Goal: Information Seeking & Learning: Learn about a topic

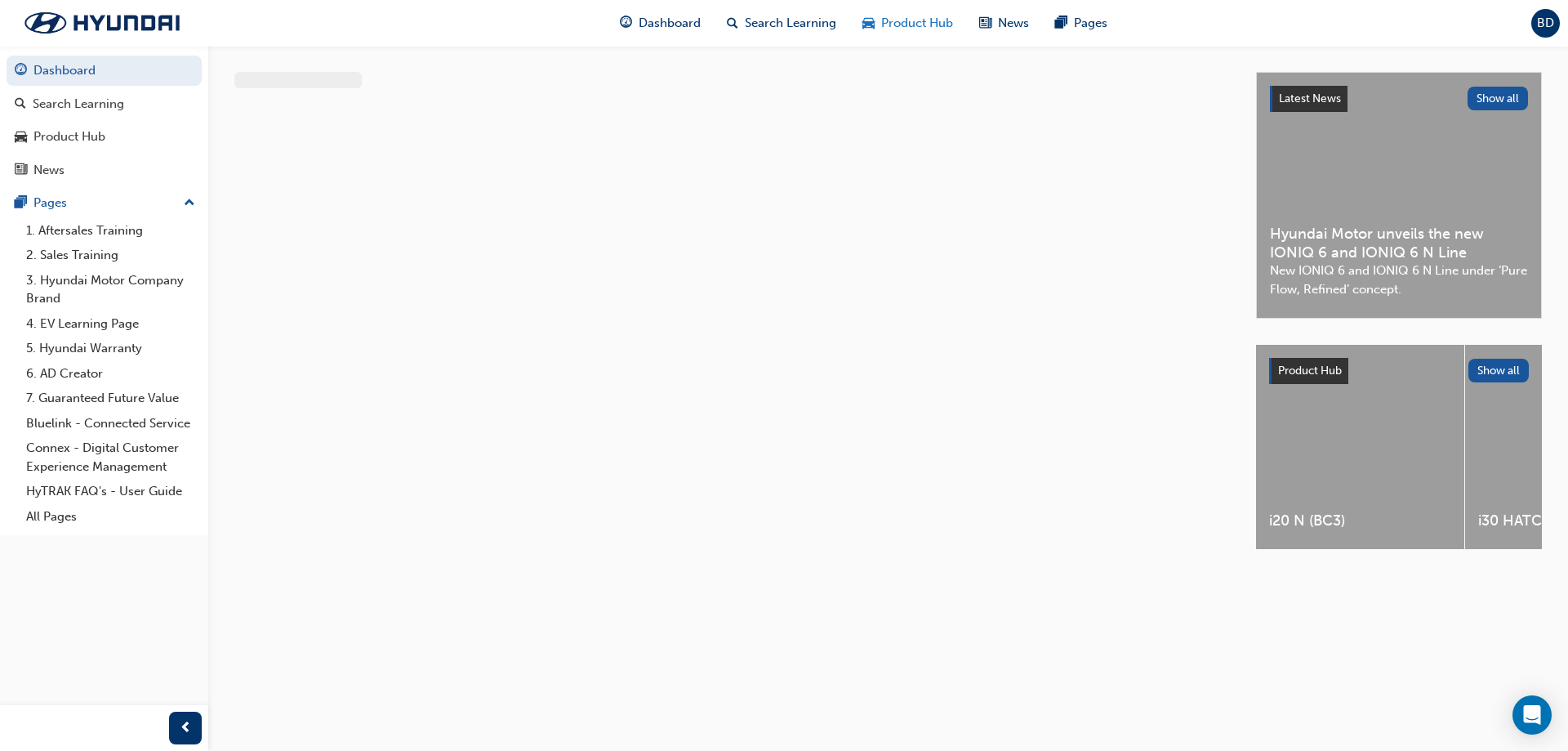
click at [918, 13] on div "Product Hub" at bounding box center [907, 23] width 116 height 33
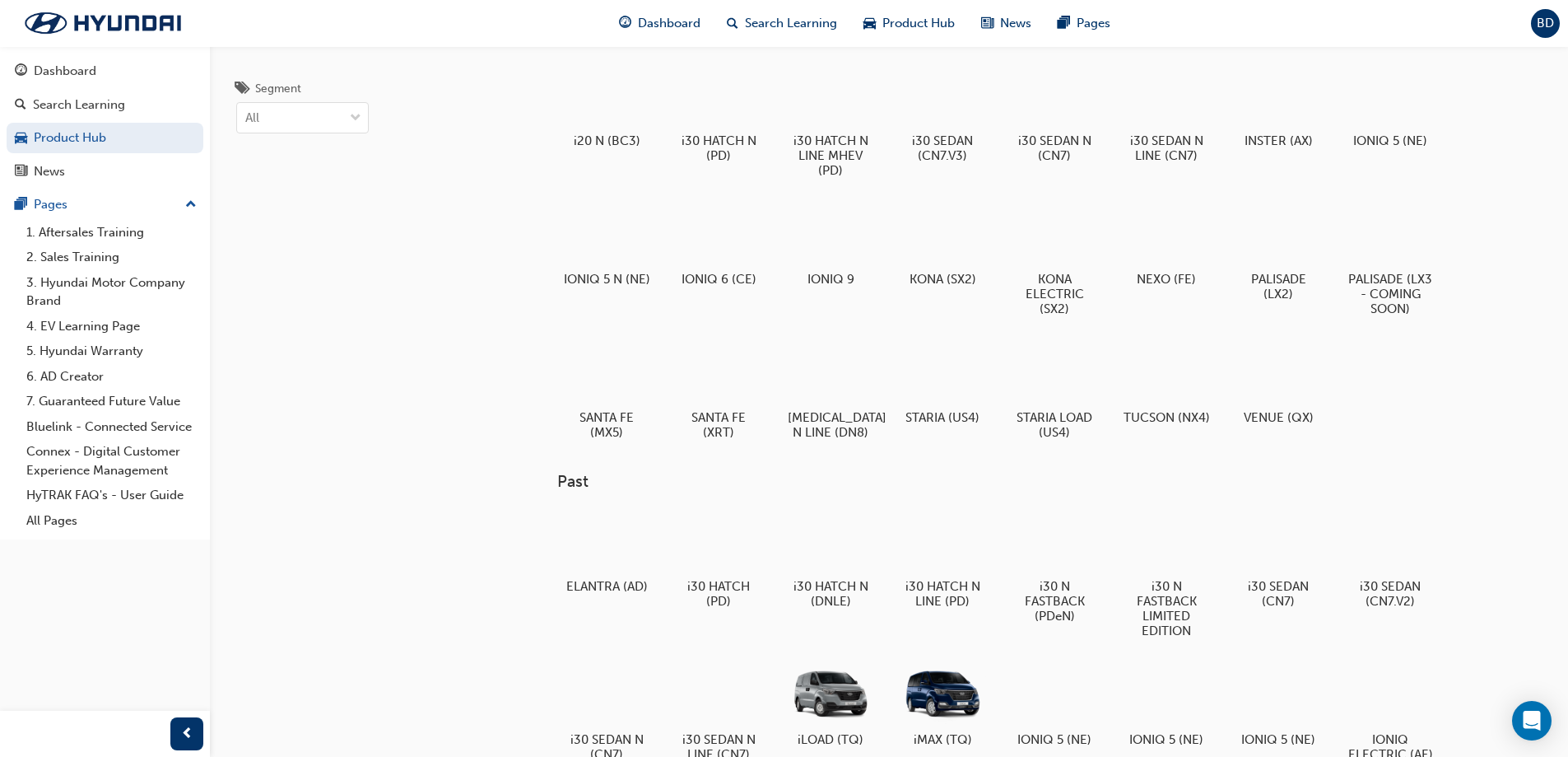
scroll to position [83, 0]
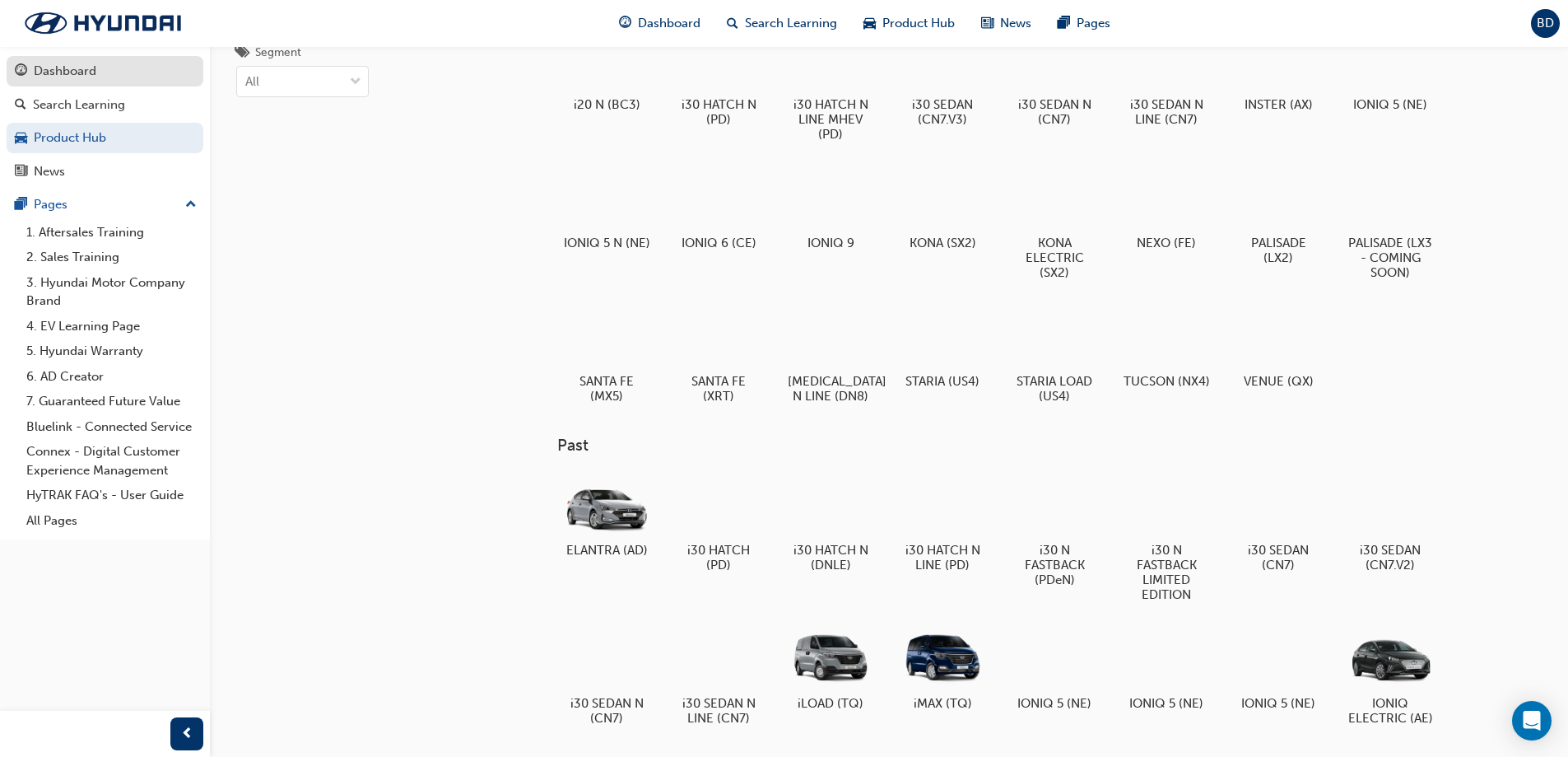
click at [62, 67] on div "Dashboard" at bounding box center [64, 71] width 62 height 19
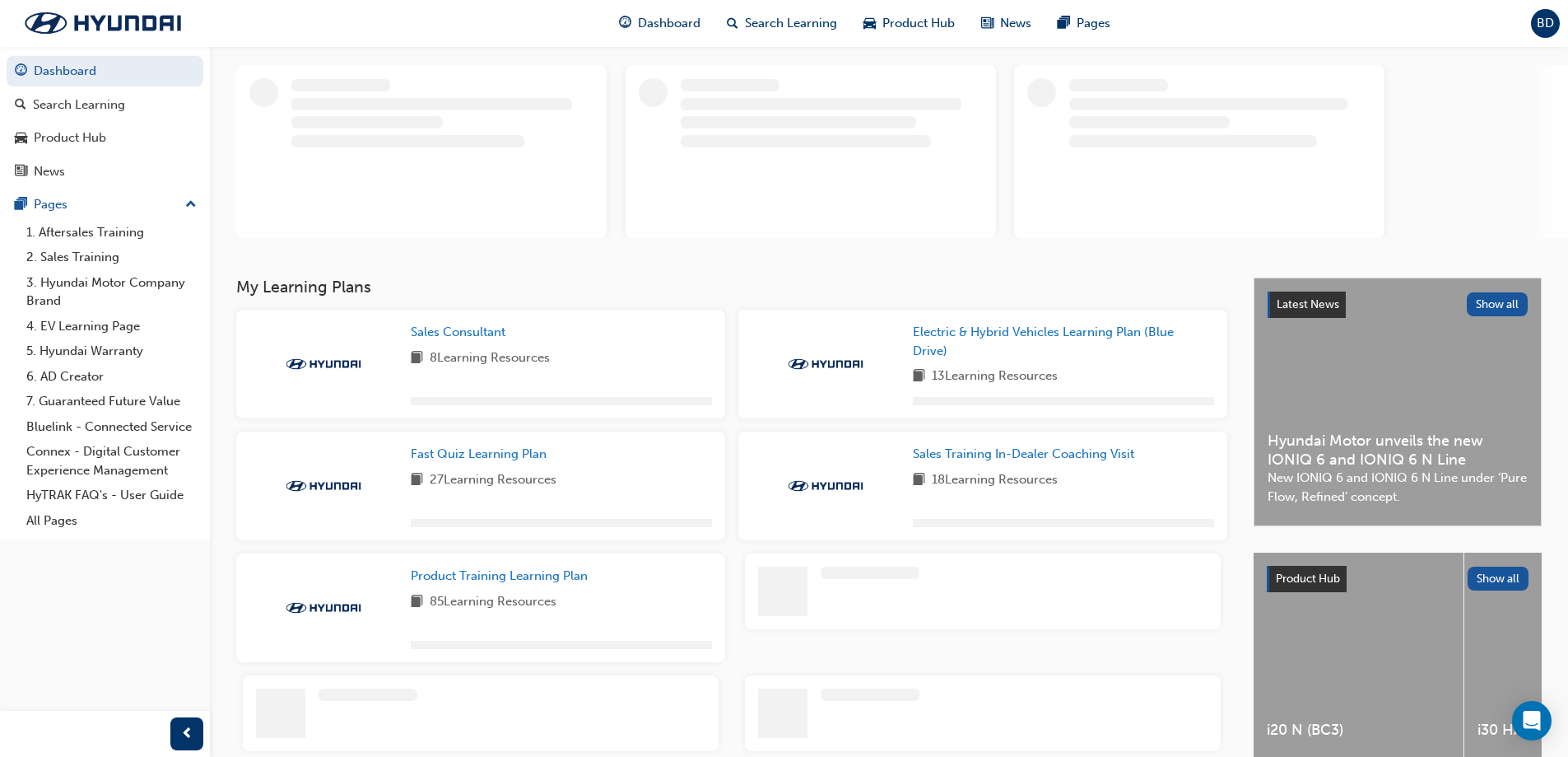
scroll to position [247, 0]
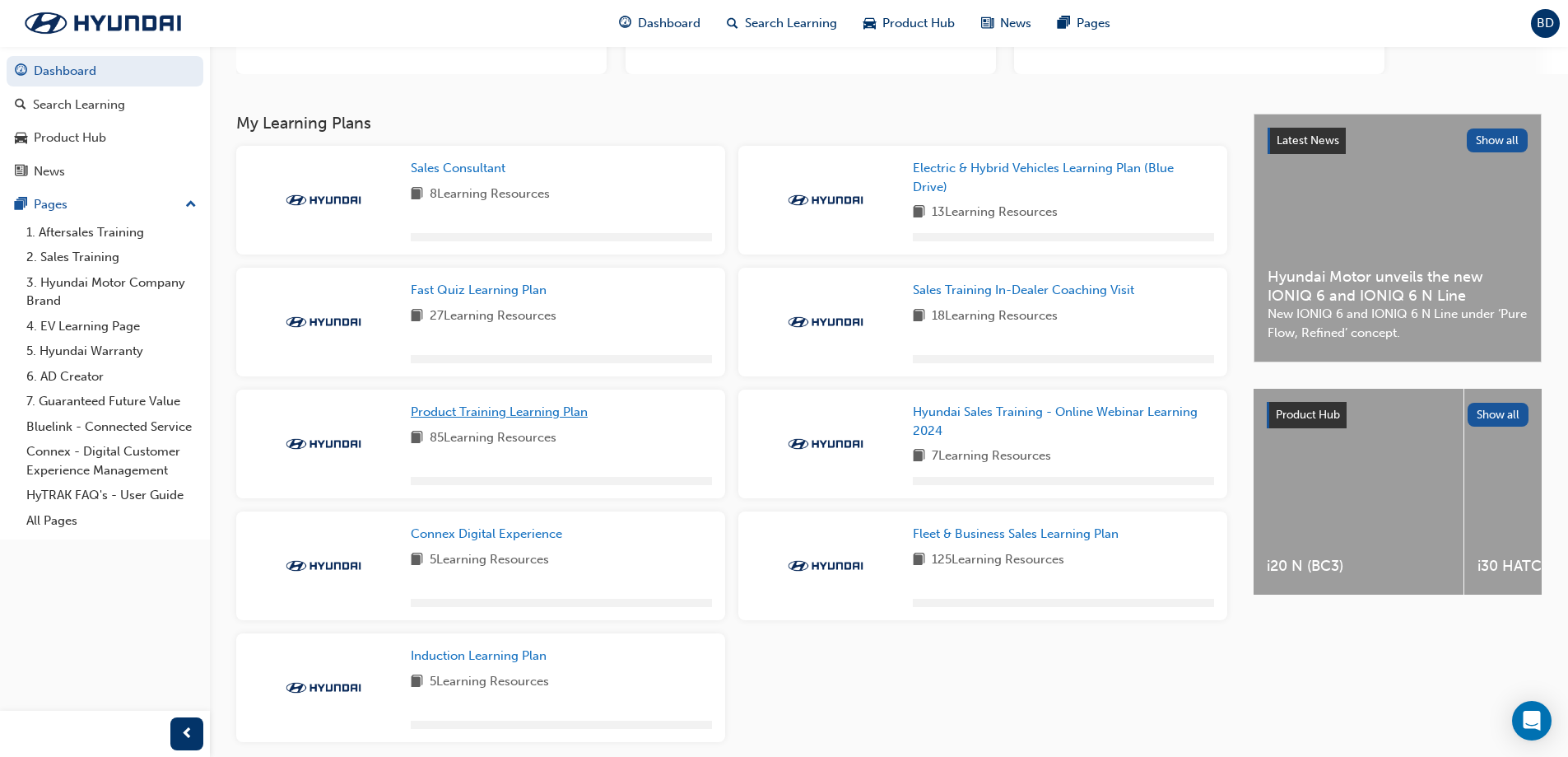
click at [549, 408] on span "Product Training Learning Plan" at bounding box center [500, 411] width 177 height 15
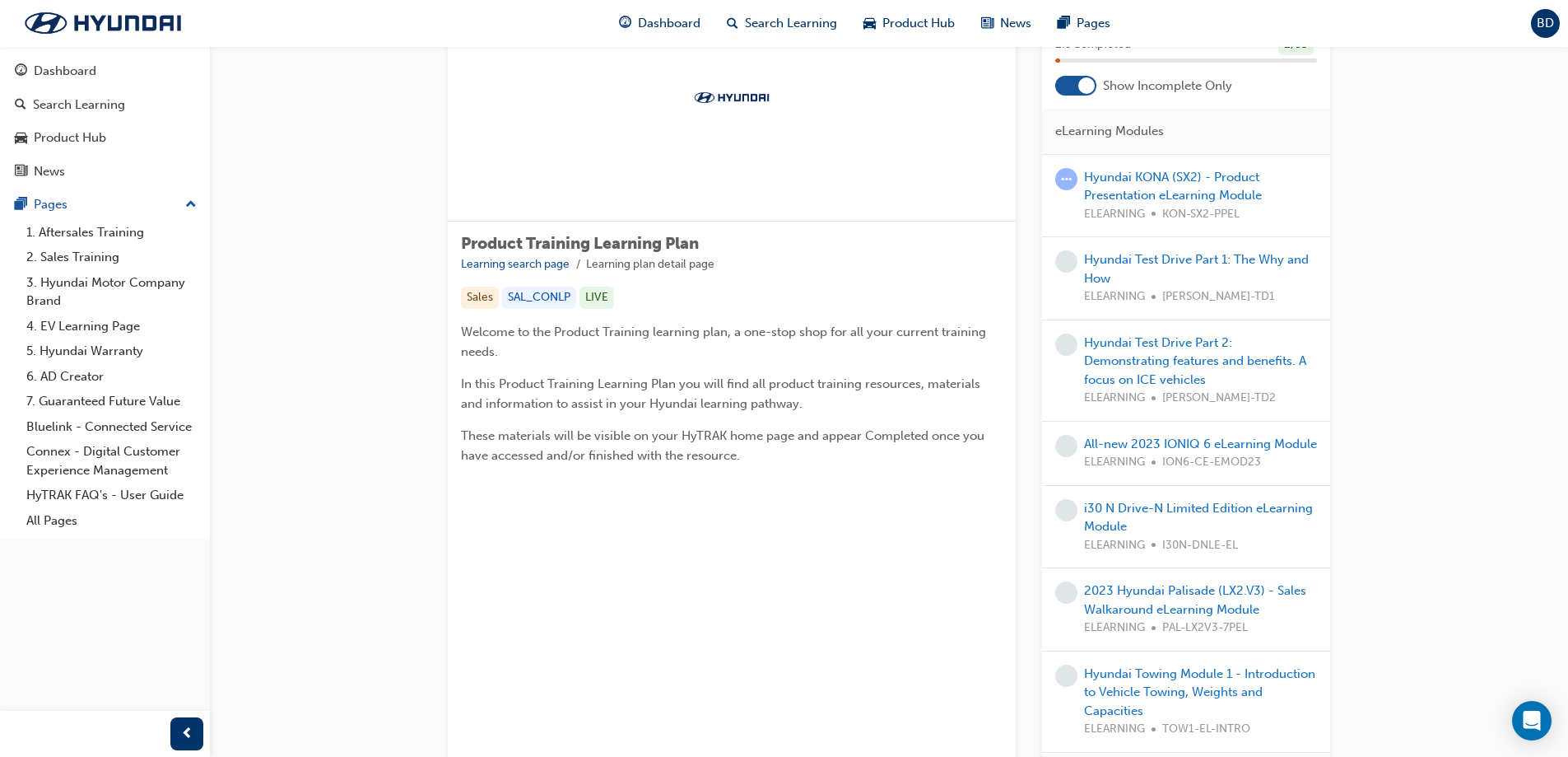
scroll to position [83, 0]
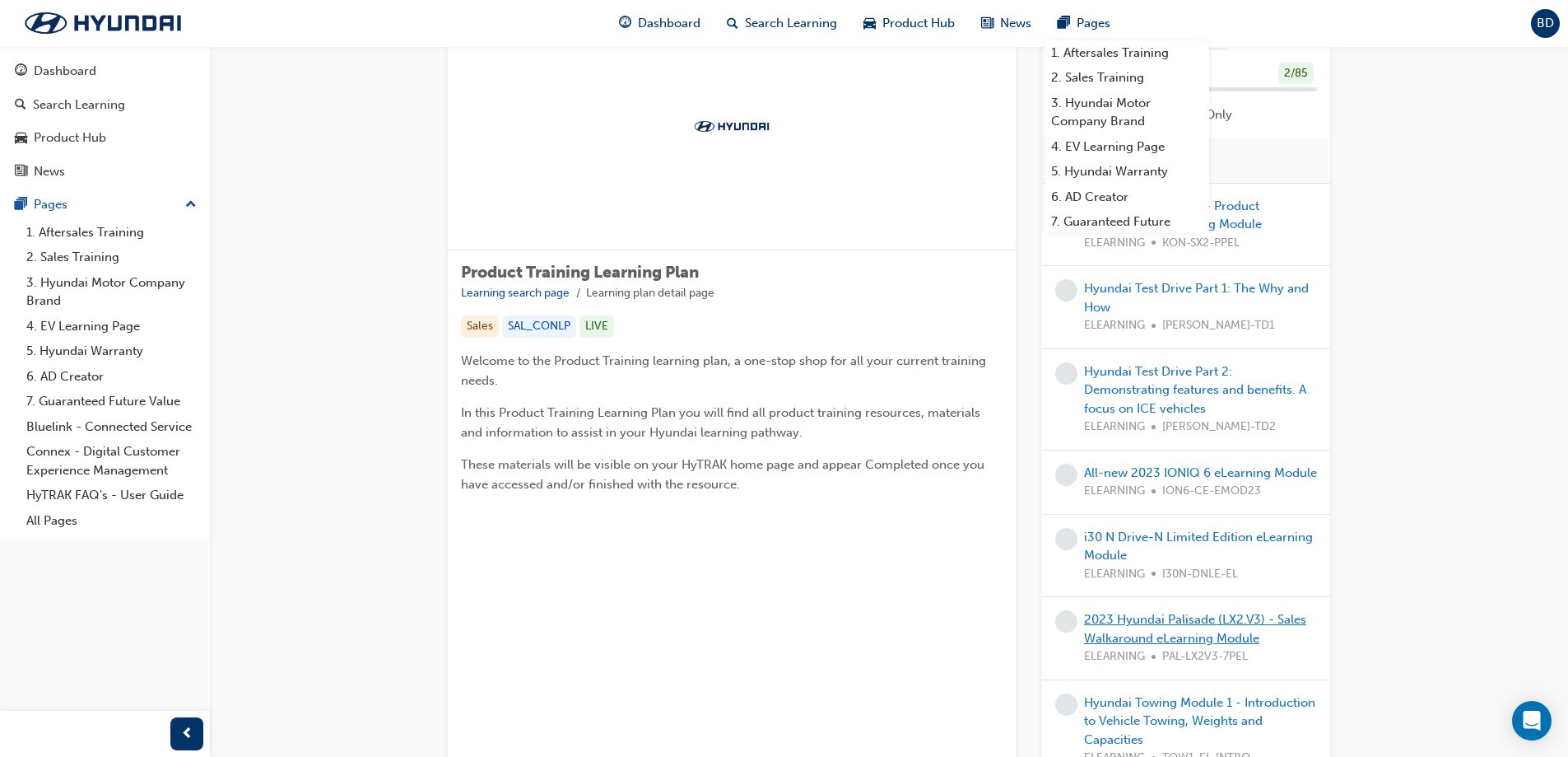
click at [1097, 643] on link "2023 Hyundai Palisade (LX2.V3) - Sales Walkaround eLearning Module" at bounding box center [1195, 629] width 223 height 34
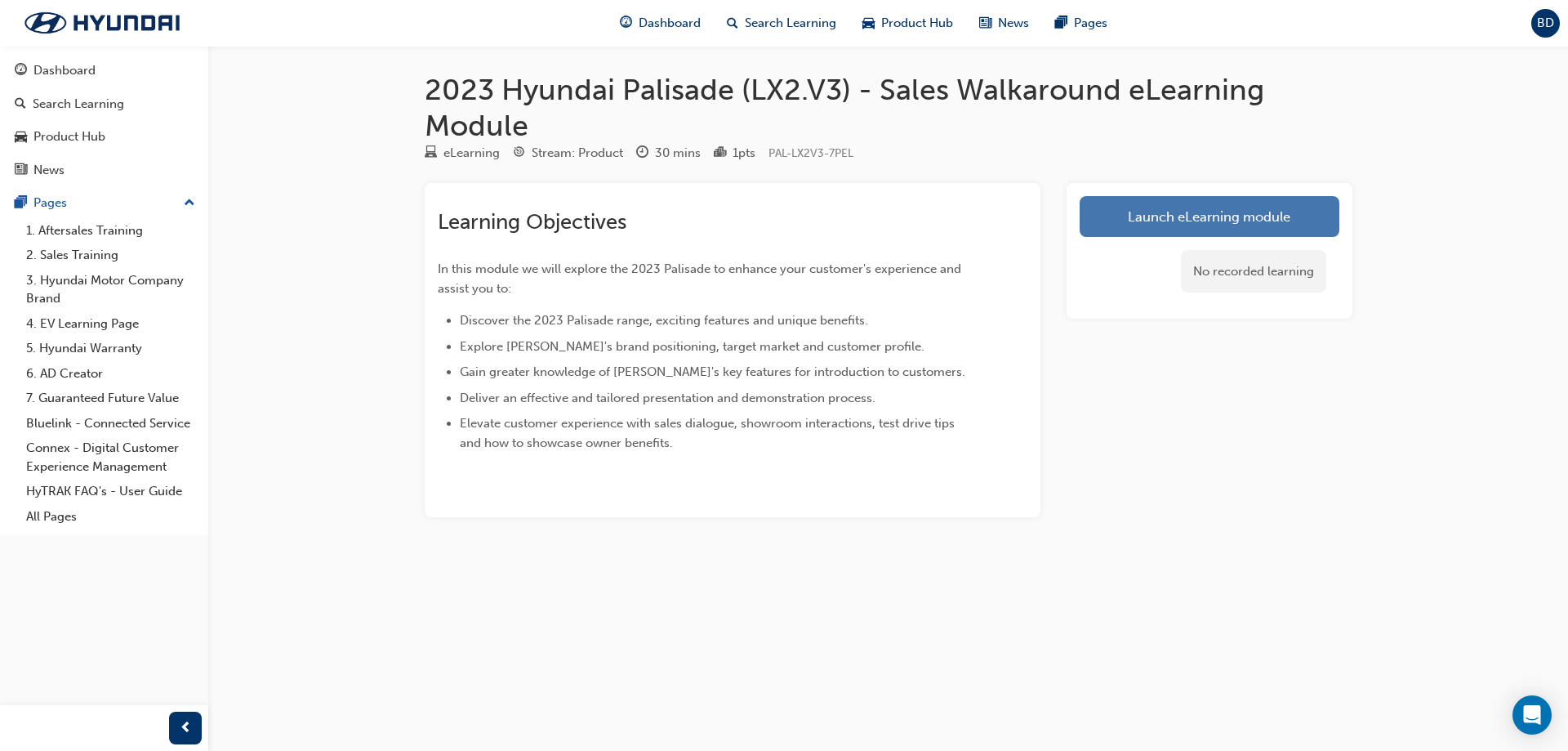
click at [1306, 205] on link "Launch eLearning module" at bounding box center [1209, 216] width 260 height 41
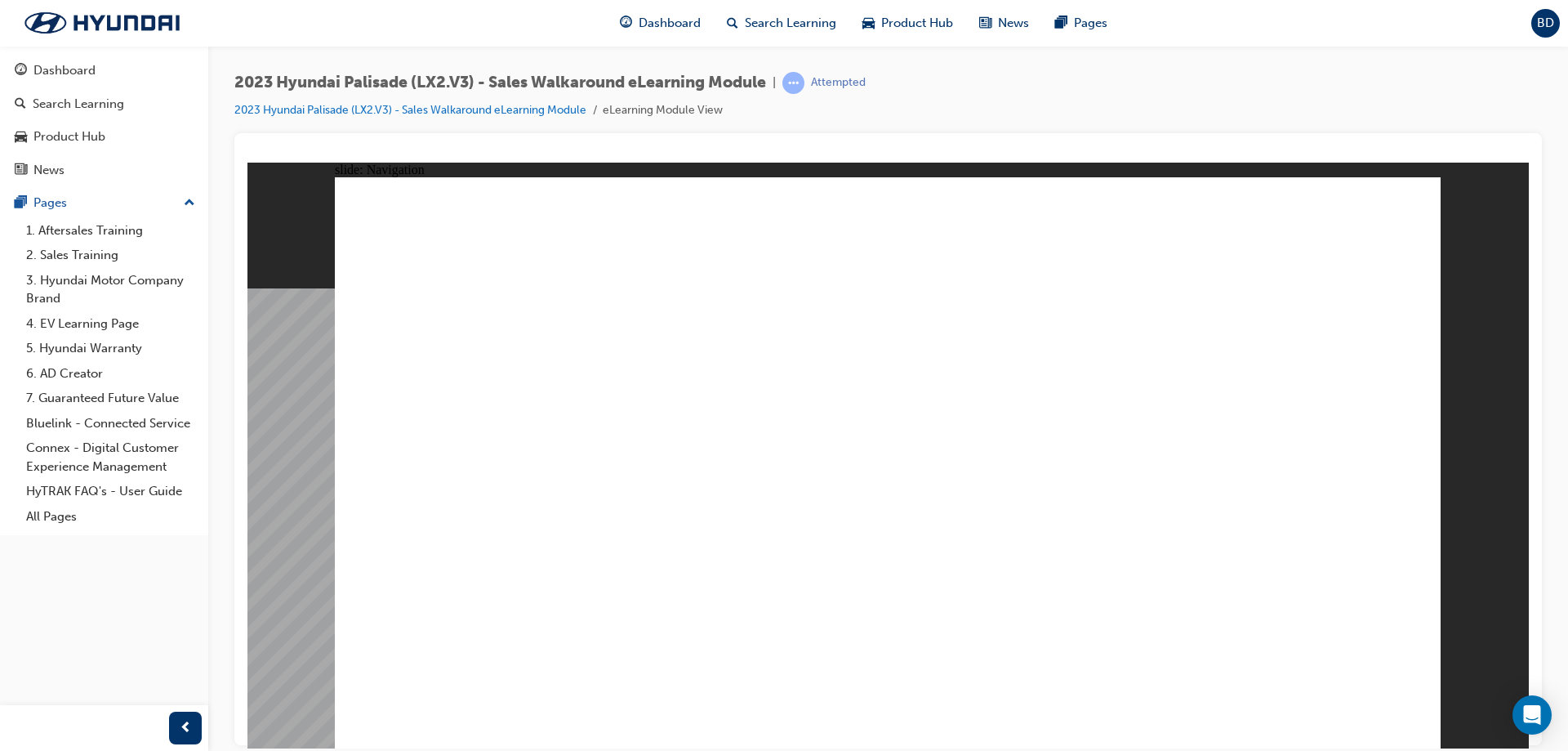
drag, startPoint x: 424, startPoint y: 317, endPoint x: 692, endPoint y: 325, distance: 268.1
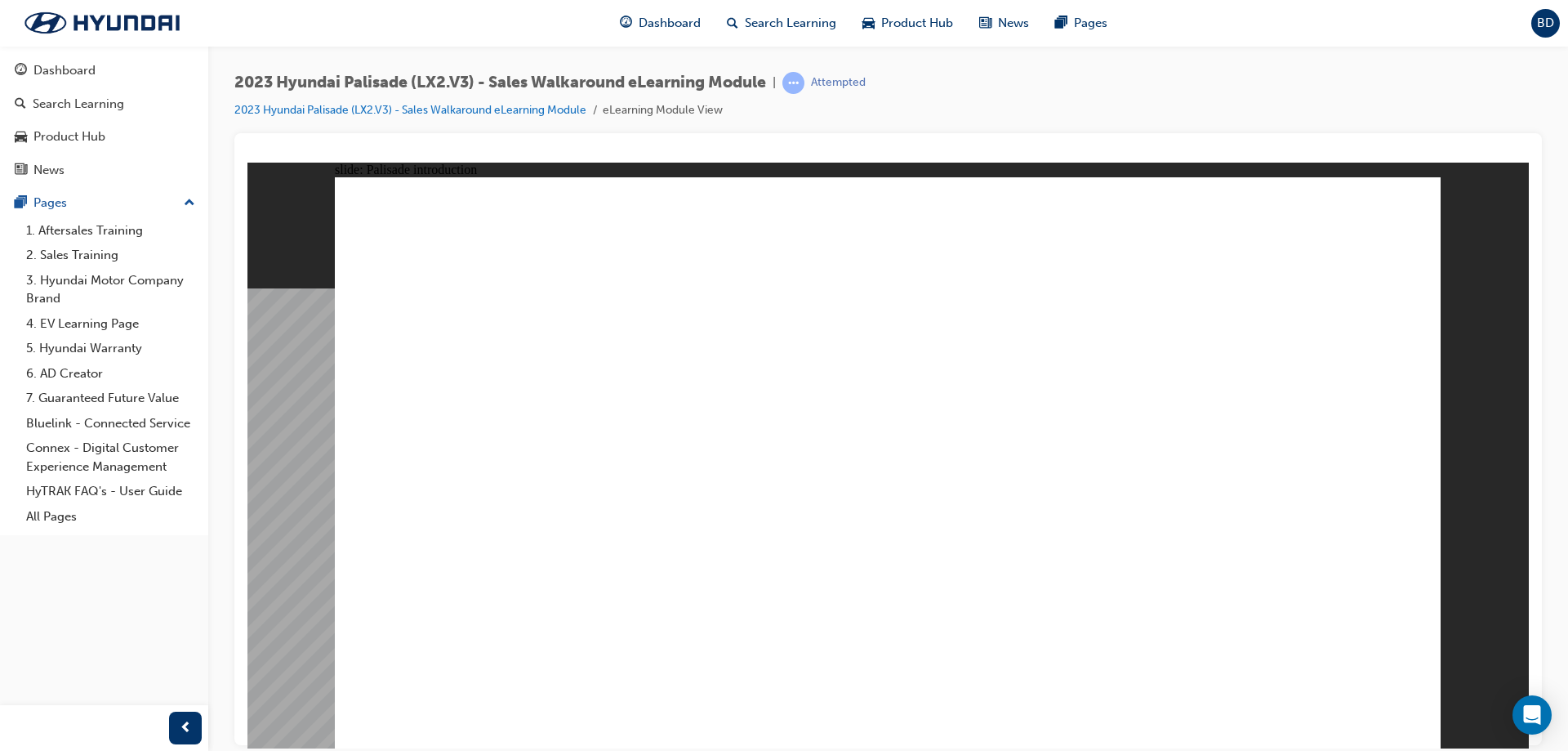
drag, startPoint x: 1316, startPoint y: 658, endPoint x: 1302, endPoint y: 656, distance: 14.1
